Goal: Task Accomplishment & Management: Use online tool/utility

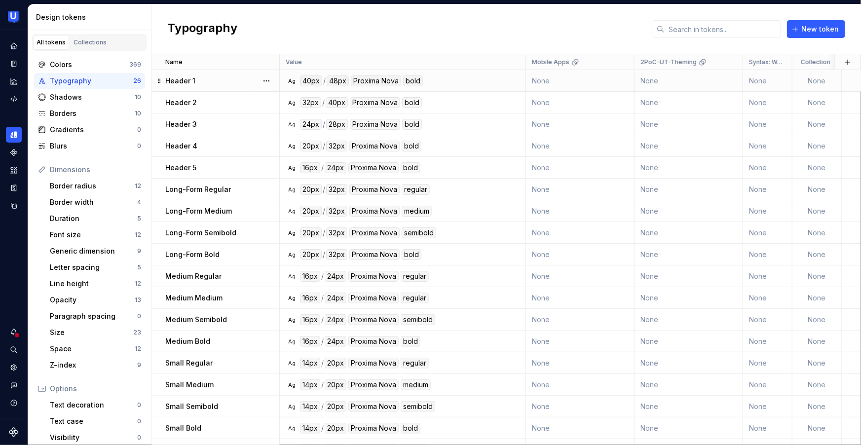
click at [315, 82] on div "40px" at bounding box center [311, 80] width 22 height 11
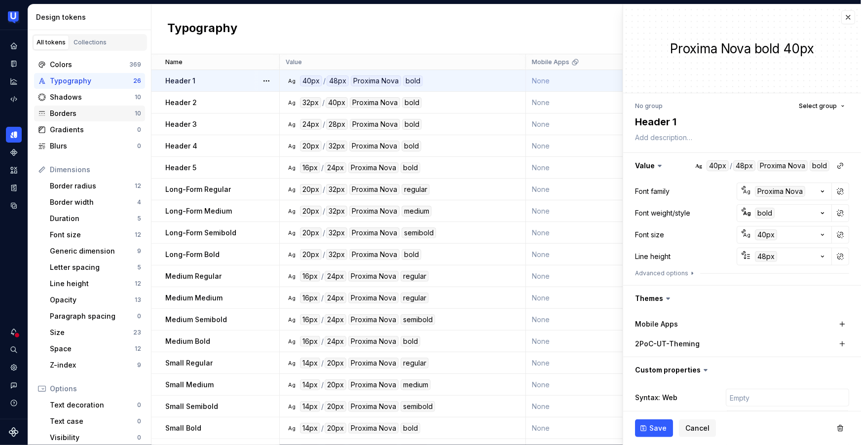
click at [73, 115] on div "Borders" at bounding box center [92, 114] width 85 height 10
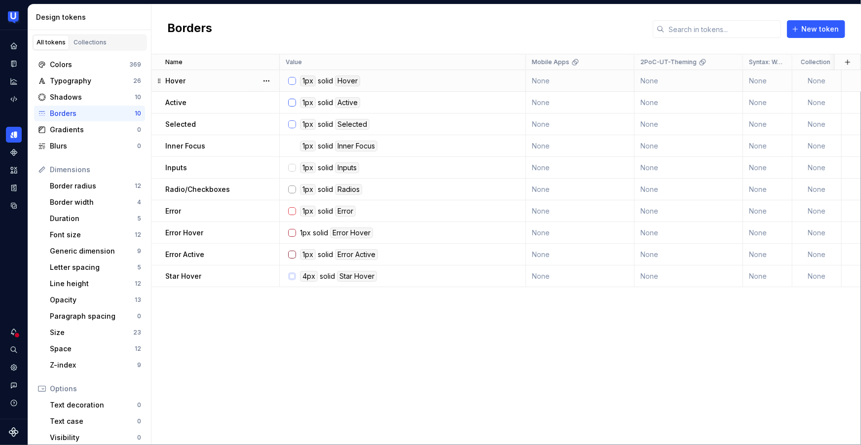
click at [366, 84] on div "1px solid Hover" at bounding box center [405, 80] width 239 height 11
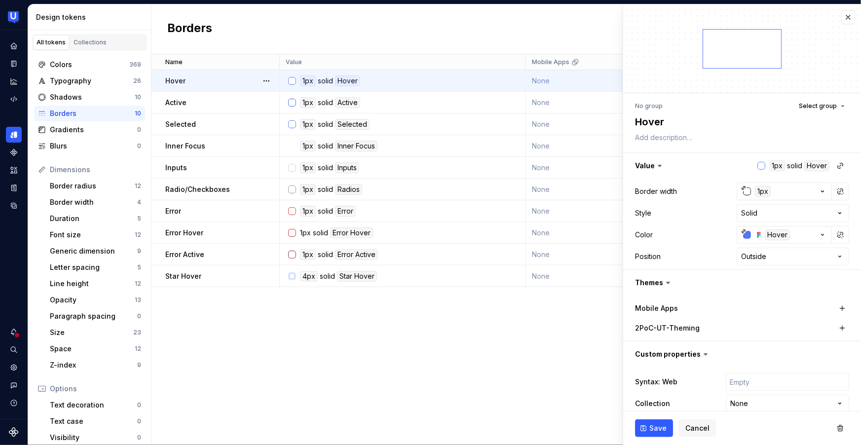
type textarea "*"
click at [10, 169] on icon "Assets" at bounding box center [13, 170] width 9 height 9
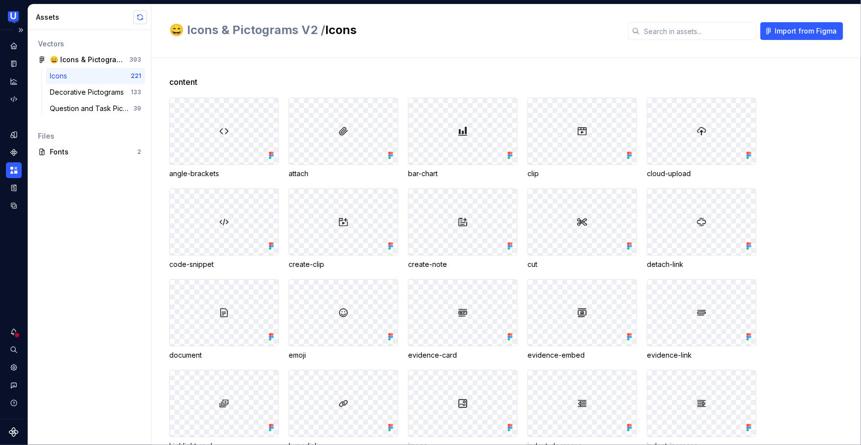
click at [138, 18] on button "button" at bounding box center [140, 17] width 14 height 14
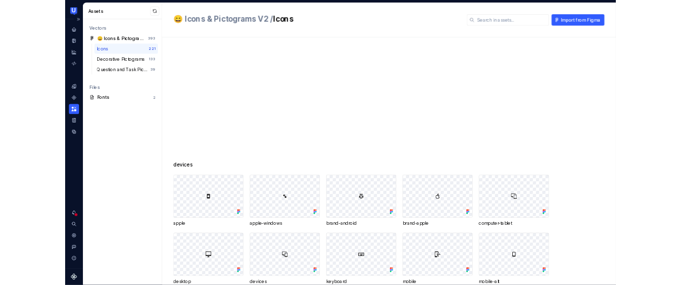
scroll to position [1818, 0]
